Goal: Check status: Check status

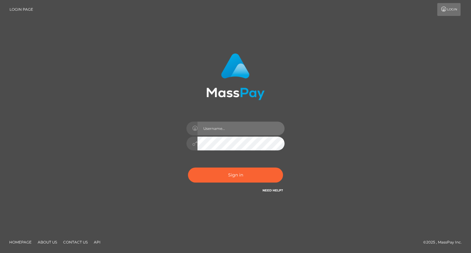
click at [252, 131] on input "text" at bounding box center [241, 129] width 87 height 14
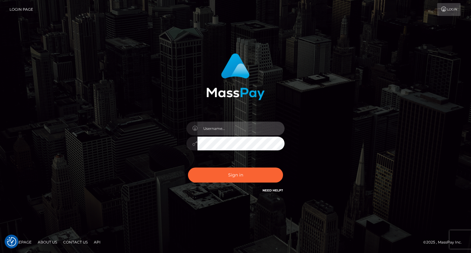
type input "zoe panagiotou"
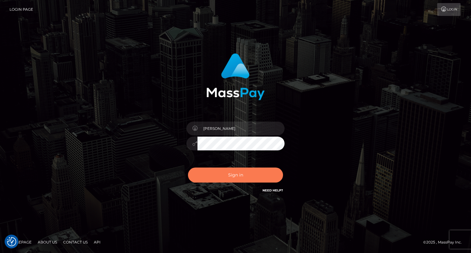
click at [250, 177] on button "Sign in" at bounding box center [235, 175] width 95 height 15
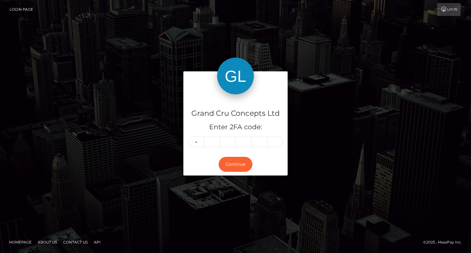
type input "6"
type input "1"
type input "8"
type input "0"
type input "5"
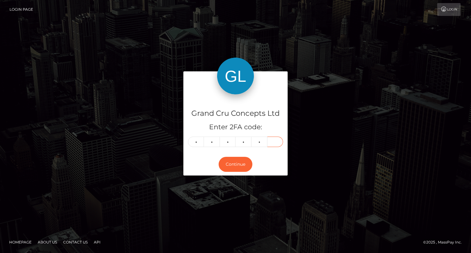
type input "8"
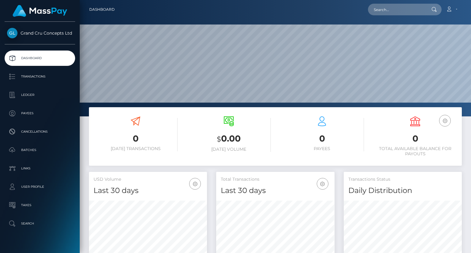
scroll to position [109, 118]
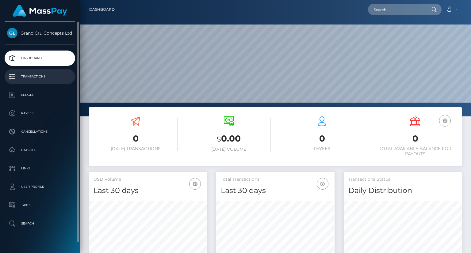
click at [35, 79] on p "Transactions" at bounding box center [40, 76] width 66 height 9
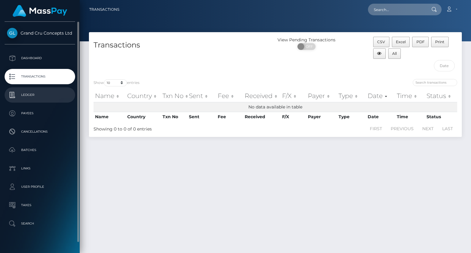
click at [43, 99] on p "Ledger" at bounding box center [40, 95] width 66 height 9
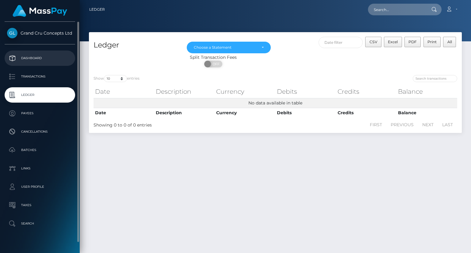
click at [20, 58] on p "Dashboard" at bounding box center [40, 58] width 66 height 9
